Goal: Communication & Community: Answer question/provide support

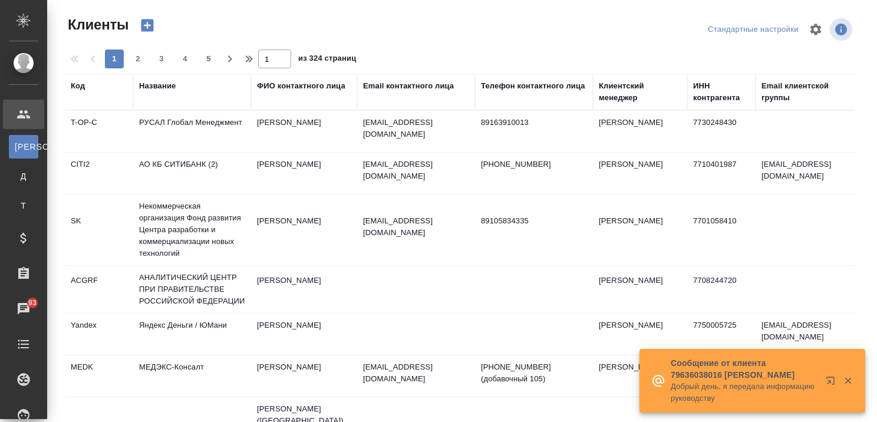
select select "RU"
click at [825, 378] on icon "button" at bounding box center [832, 383] width 14 height 14
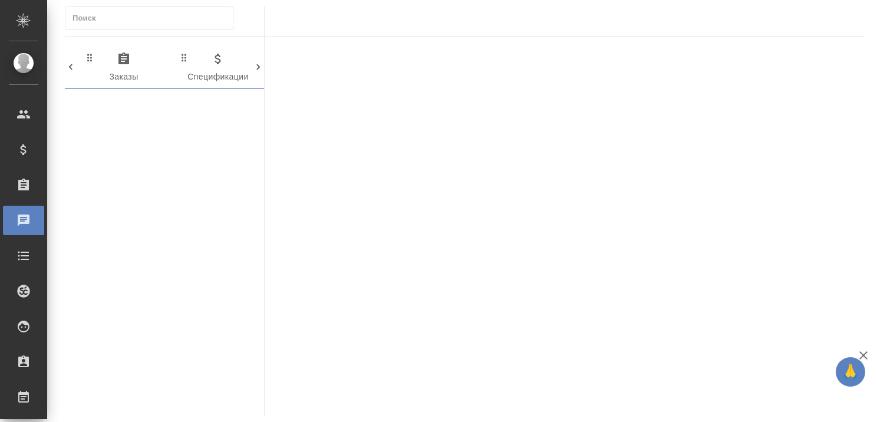
scroll to position [0, 682]
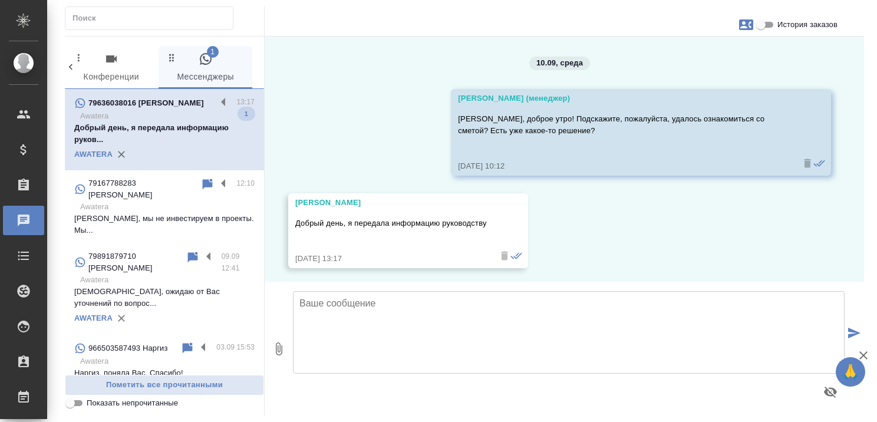
scroll to position [275, 0]
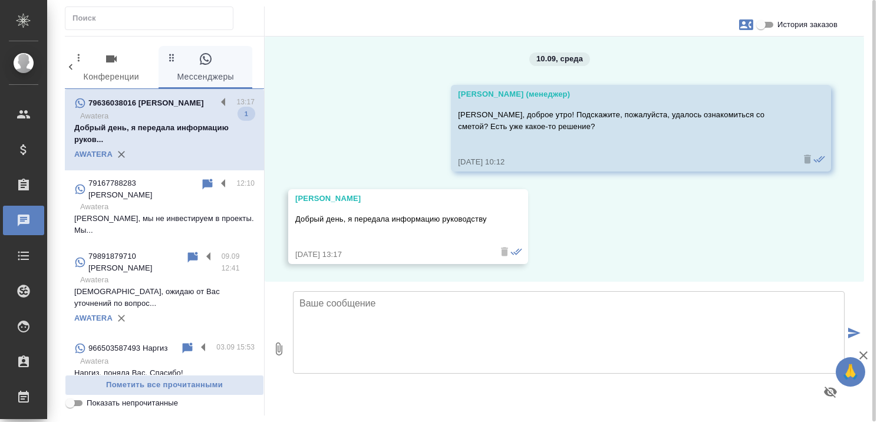
click at [356, 302] on textarea at bounding box center [568, 332] width 551 height 82
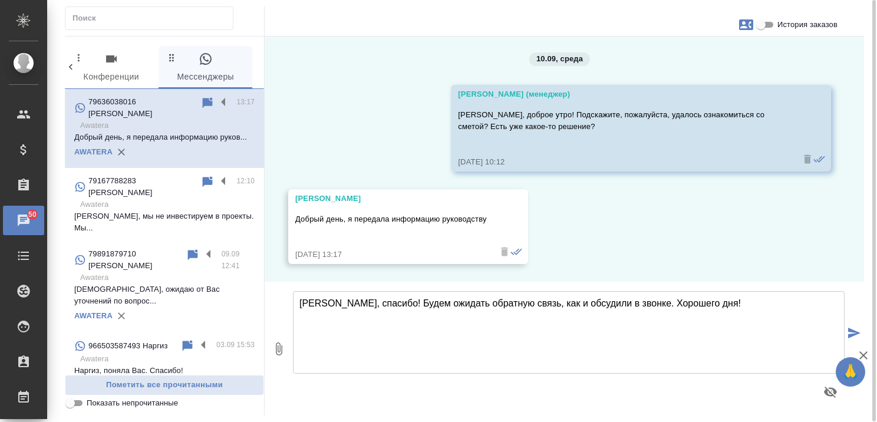
type textarea "[PERSON_NAME], спасибо! Будем ожидать обратную связь, как и обсудили в звонке. …"
click at [849, 331] on icon "submit" at bounding box center [854, 333] width 12 height 11
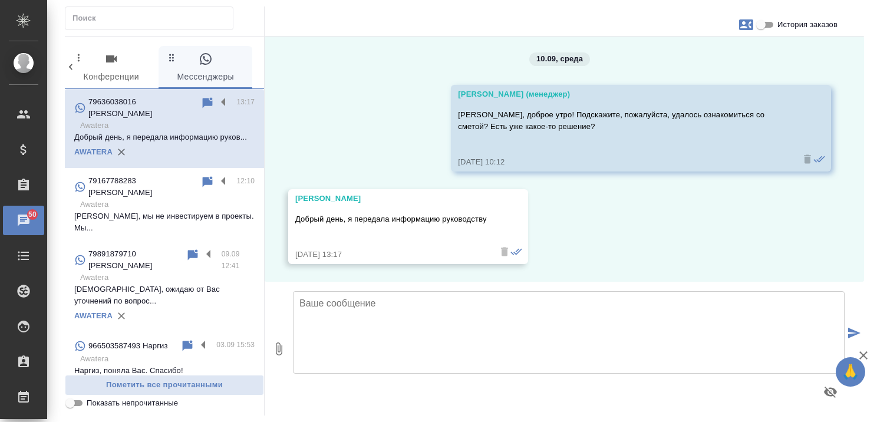
click at [865, 355] on icon "button" at bounding box center [863, 355] width 14 height 14
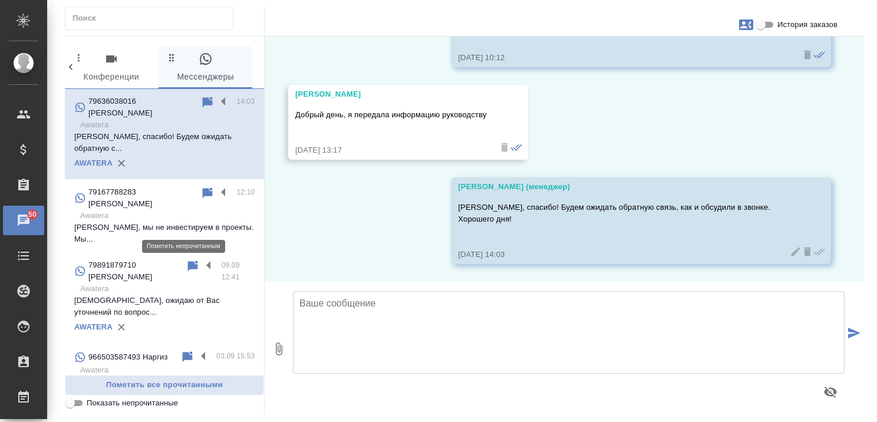
scroll to position [0, 0]
click at [161, 210] on p "Awatera" at bounding box center [167, 216] width 174 height 12
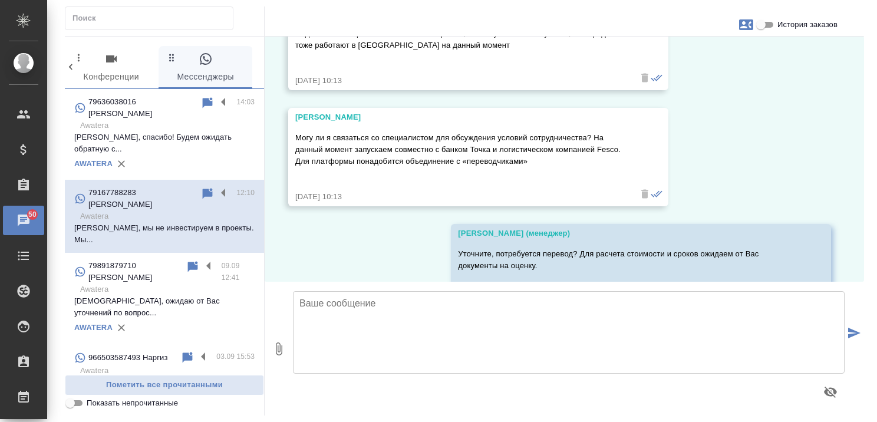
scroll to position [295, 0]
